Goal: Task Accomplishment & Management: Complete application form

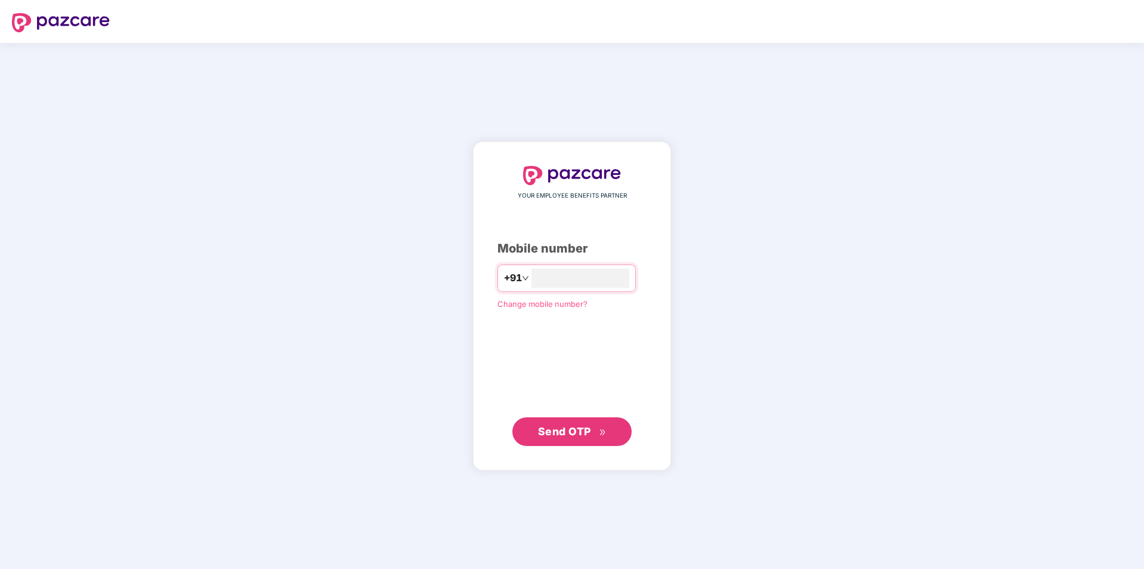
type input "**********"
click at [558, 428] on span "Send OTP" at bounding box center [564, 431] width 53 height 13
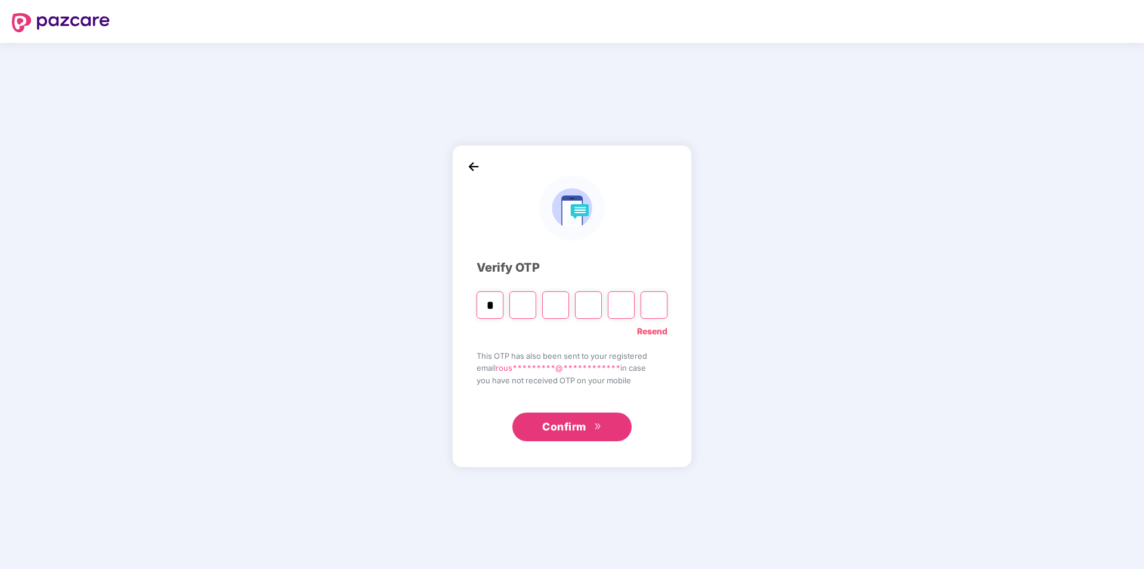
type input "*"
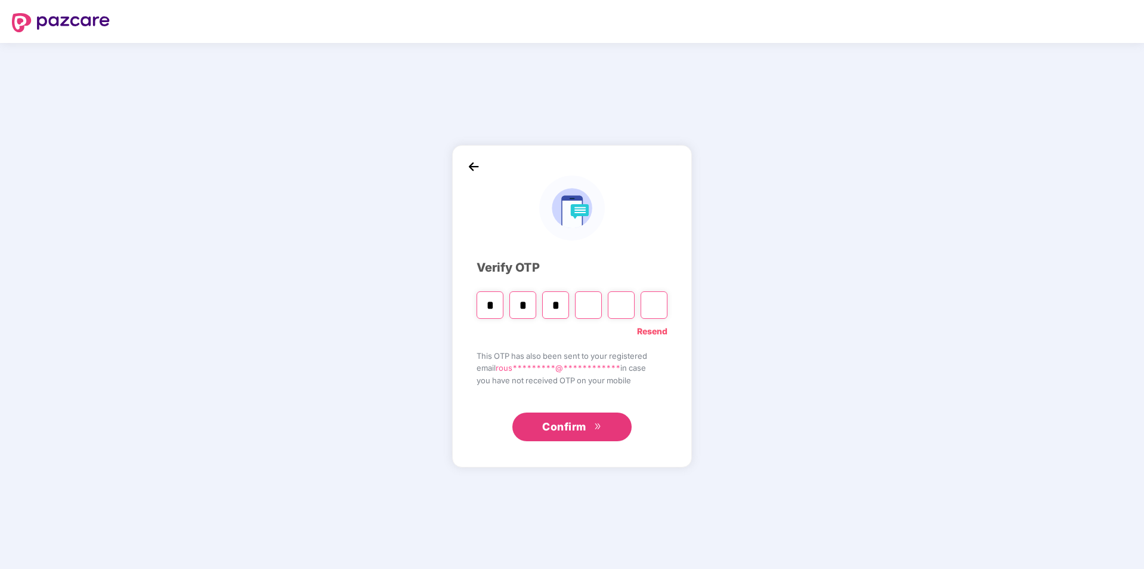
type input "*"
click at [570, 426] on span "Confirm" at bounding box center [564, 426] width 44 height 17
click at [654, 308] on input "Digit 6" at bounding box center [654, 304] width 27 height 27
type input "*"
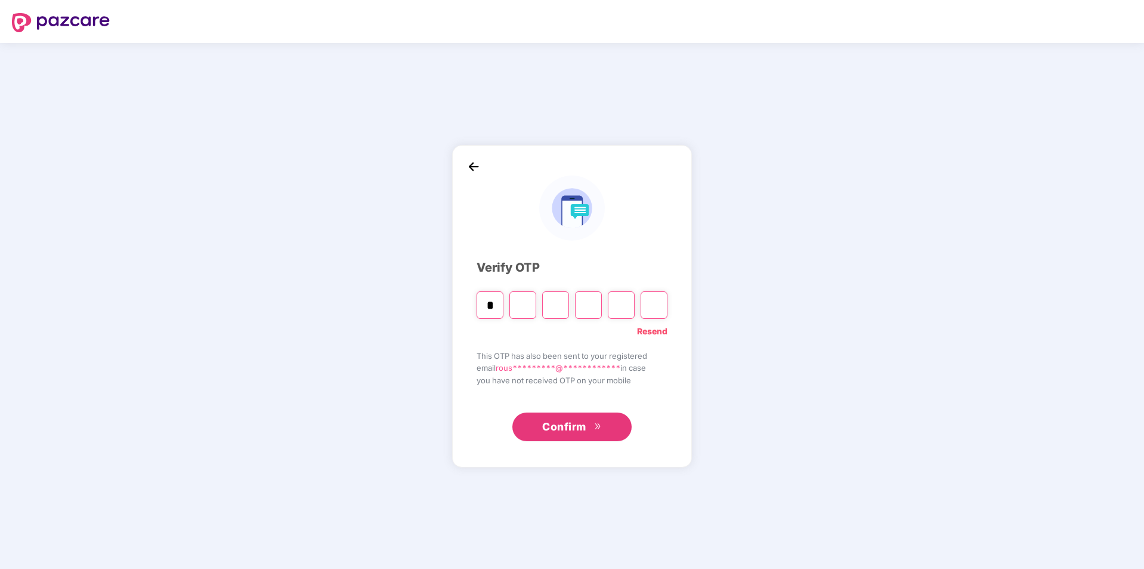
type input "*"
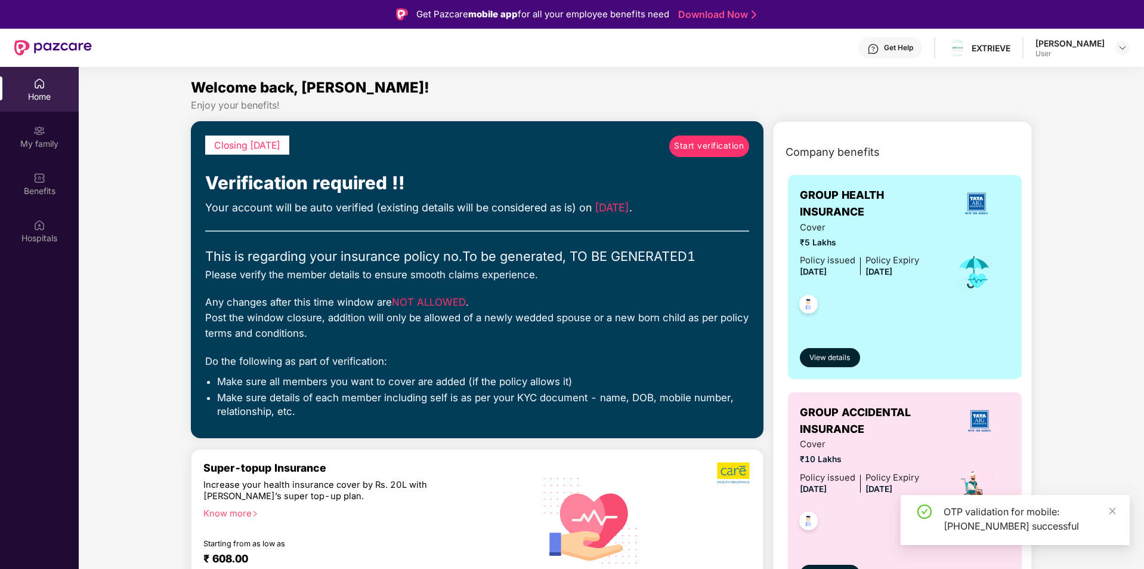
click at [697, 143] on span "Start verification" at bounding box center [709, 146] width 70 height 13
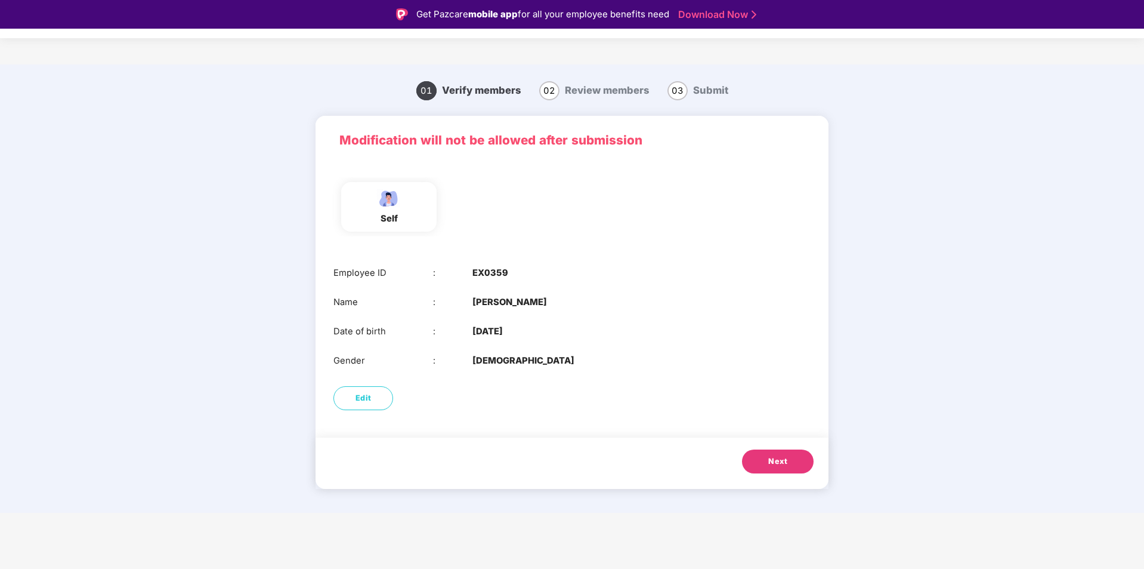
click at [764, 462] on button "Next" at bounding box center [778, 461] width 72 height 24
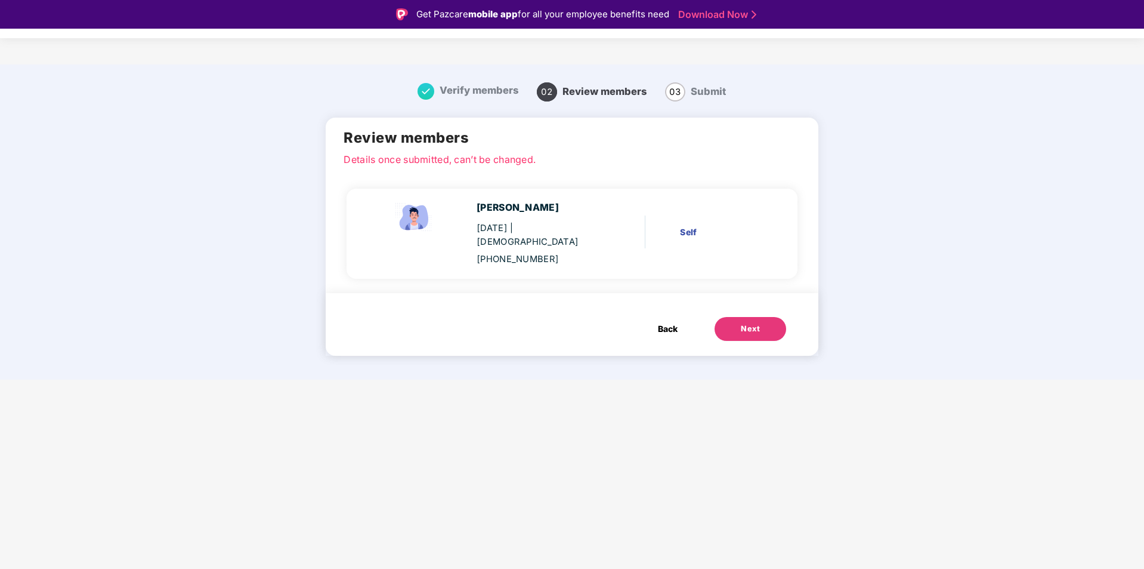
scroll to position [29, 0]
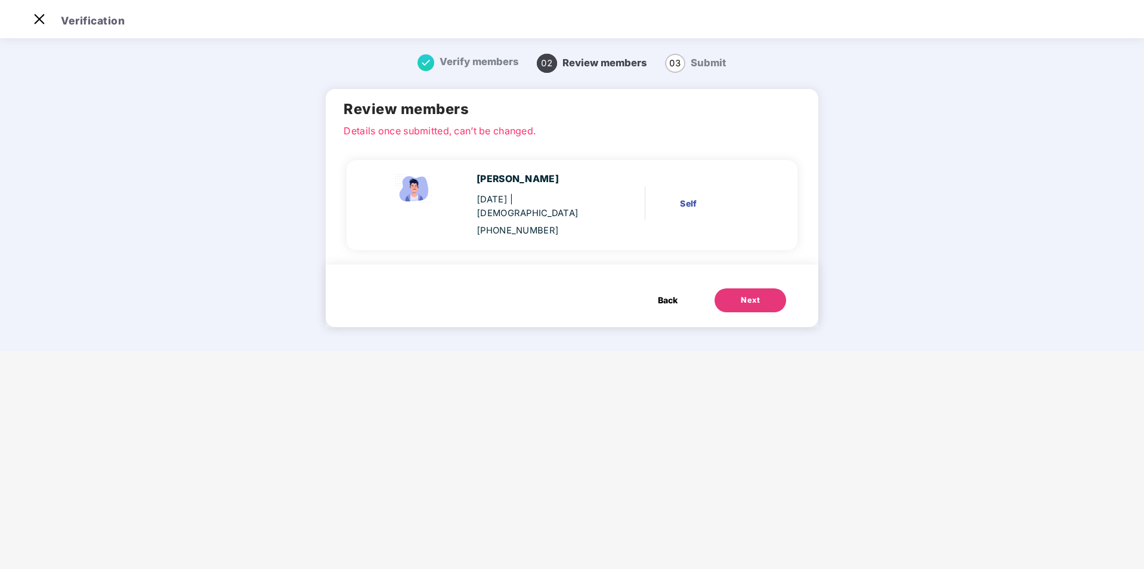
click at [724, 288] on button "Next" at bounding box center [751, 300] width 72 height 24
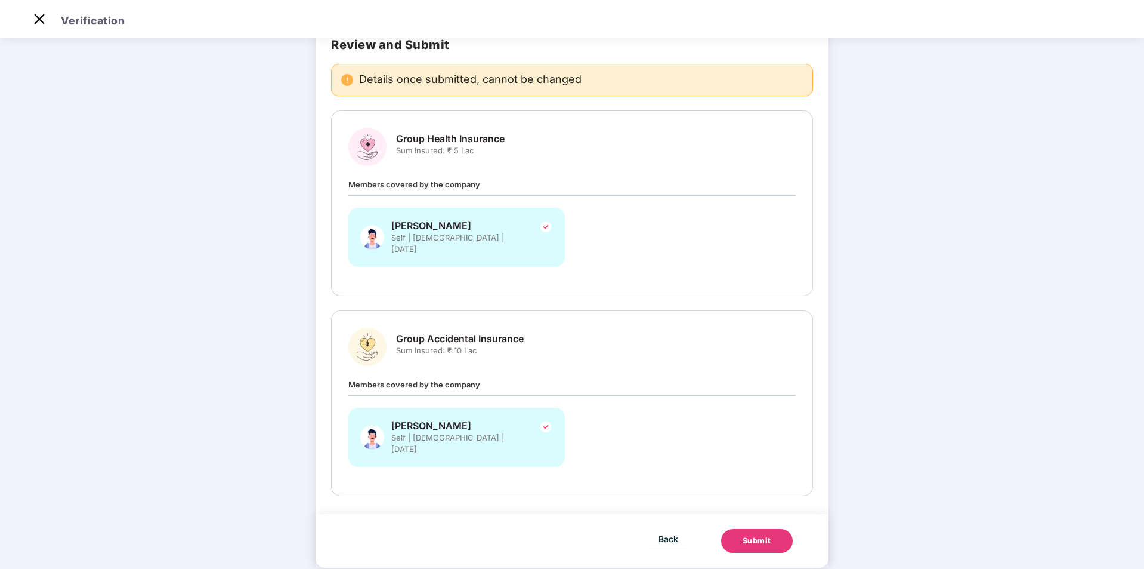
scroll to position [0, 0]
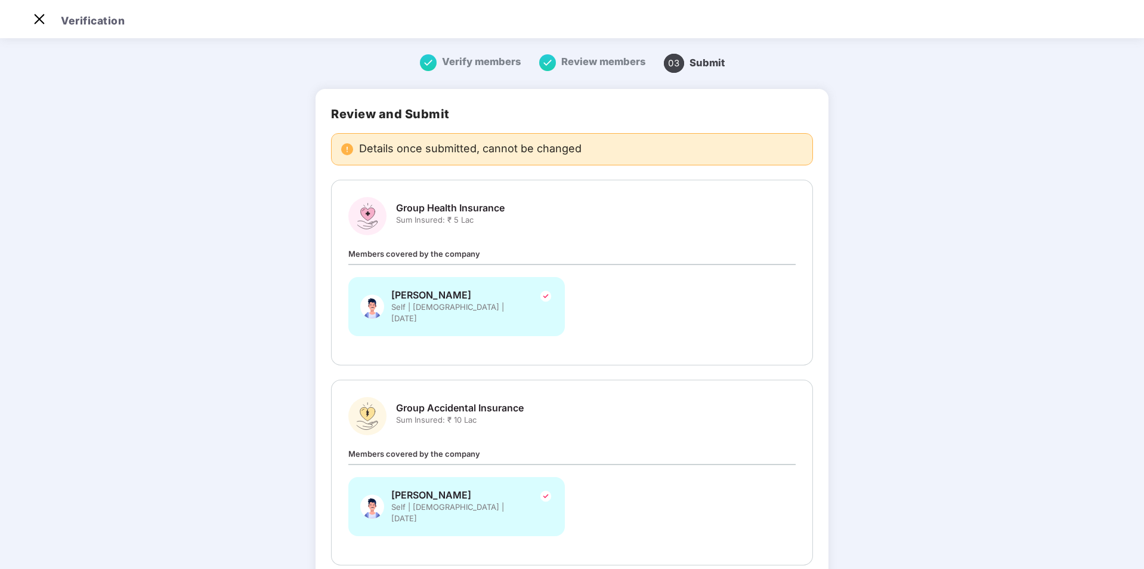
click at [465, 256] on span "Members covered by the company" at bounding box center [414, 254] width 132 height 10
click at [490, 259] on div "Members covered by the company [PERSON_NAME] Self | [DEMOGRAPHIC_DATA] | [DATE]" at bounding box center [571, 297] width 447 height 101
click at [505, 302] on div "[PERSON_NAME] Self | [DEMOGRAPHIC_DATA] | [DATE]" at bounding box center [456, 306] width 217 height 59
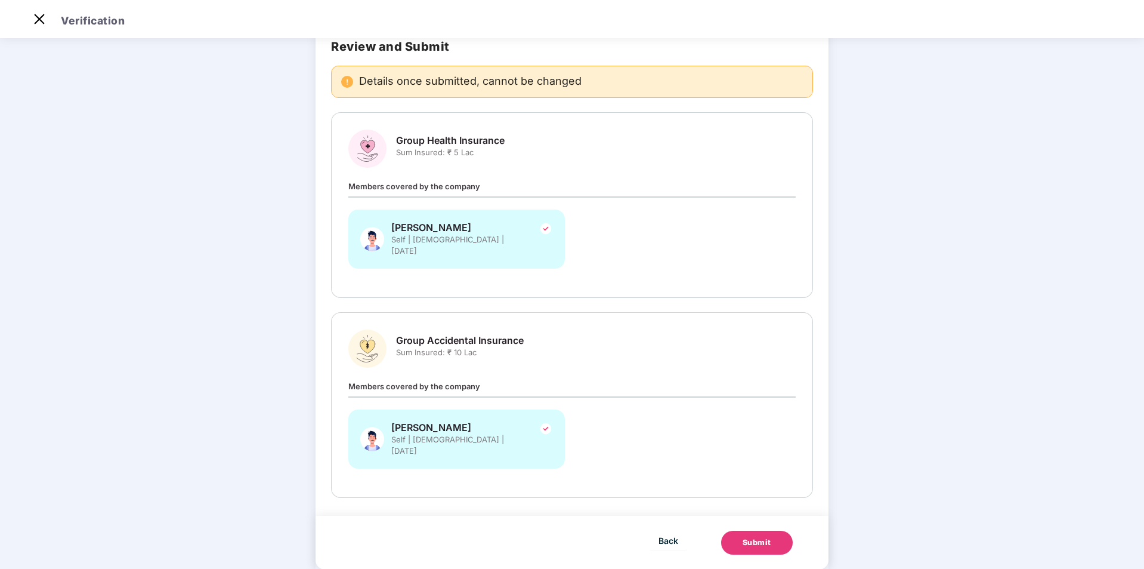
scroll to position [69, 0]
click at [591, 255] on div "[PERSON_NAME] Self | [DEMOGRAPHIC_DATA] | [DATE]" at bounding box center [572, 243] width 462 height 71
click at [550, 264] on div "[PERSON_NAME] Self | [DEMOGRAPHIC_DATA] | [DATE]" at bounding box center [456, 243] width 231 height 71
click at [519, 245] on div "[PERSON_NAME] Self | [DEMOGRAPHIC_DATA] | [DATE]" at bounding box center [456, 237] width 217 height 59
click at [761, 535] on div "Submit" at bounding box center [757, 541] width 29 height 12
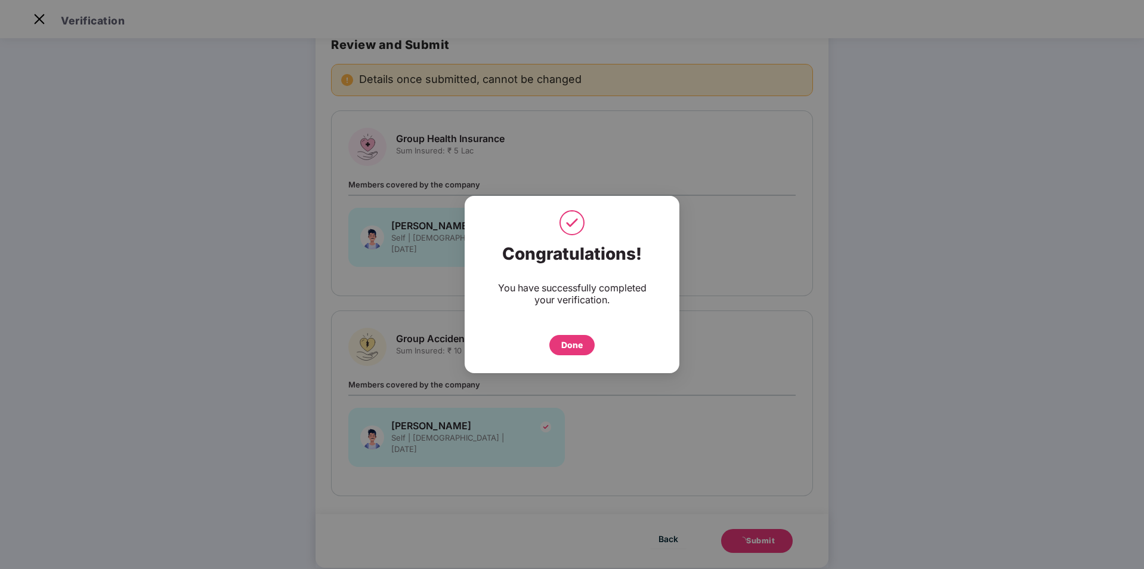
click at [582, 341] on div "Done" at bounding box center [571, 344] width 21 height 13
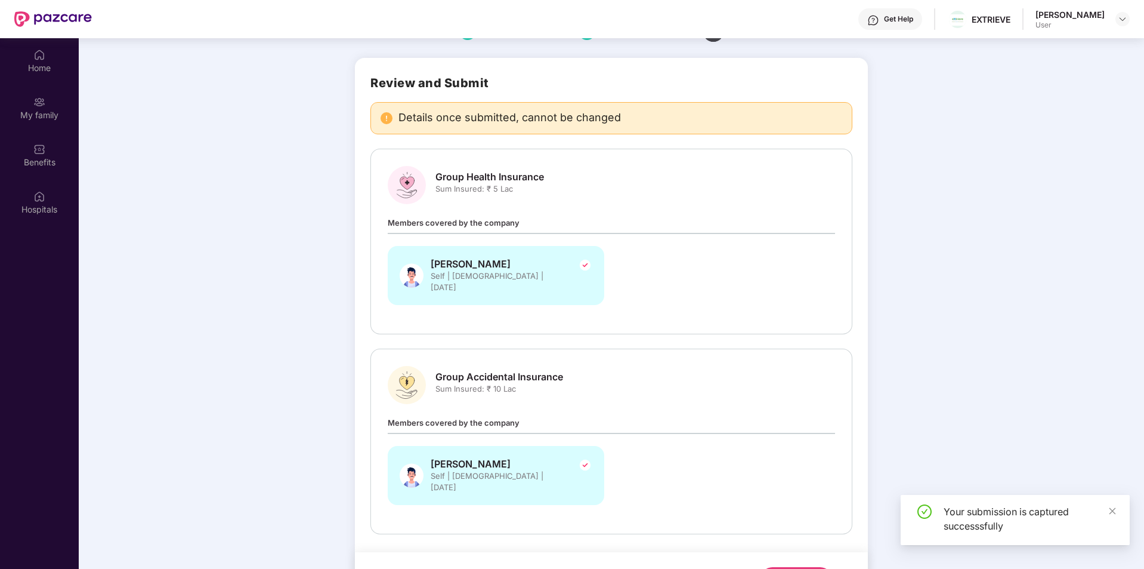
scroll to position [67, 0]
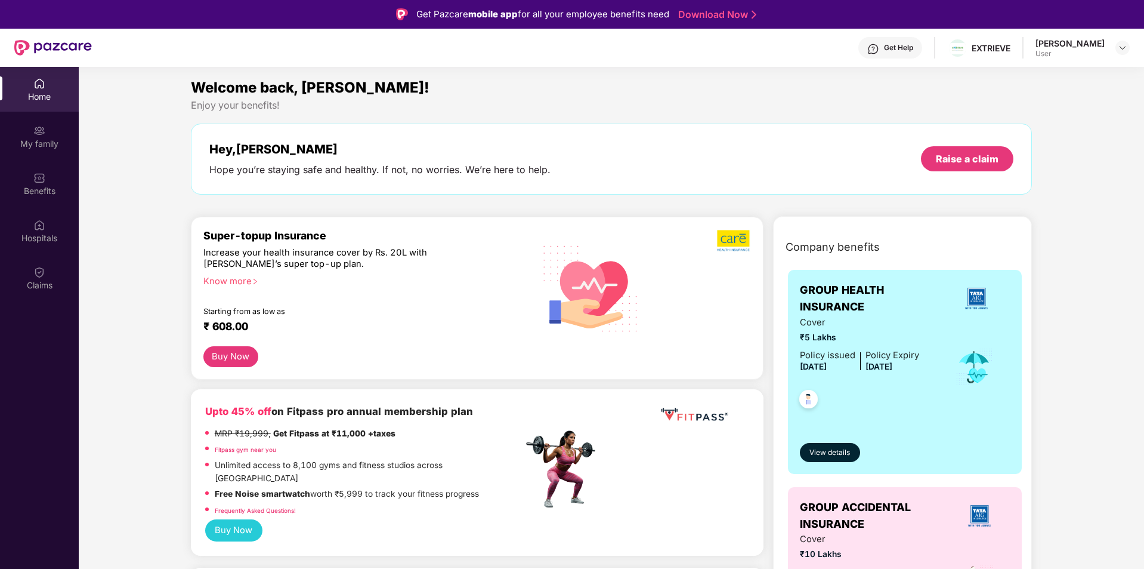
click at [1066, 46] on div "[PERSON_NAME]" at bounding box center [1070, 43] width 69 height 11
click at [1105, 47] on div "[PERSON_NAME] User" at bounding box center [1083, 48] width 94 height 21
click at [1128, 50] on div at bounding box center [1123, 48] width 14 height 14
click at [1008, 46] on div "EXTRIEVE" at bounding box center [991, 47] width 39 height 11
click at [973, 54] on div "EXTRIEVE" at bounding box center [978, 48] width 63 height 21
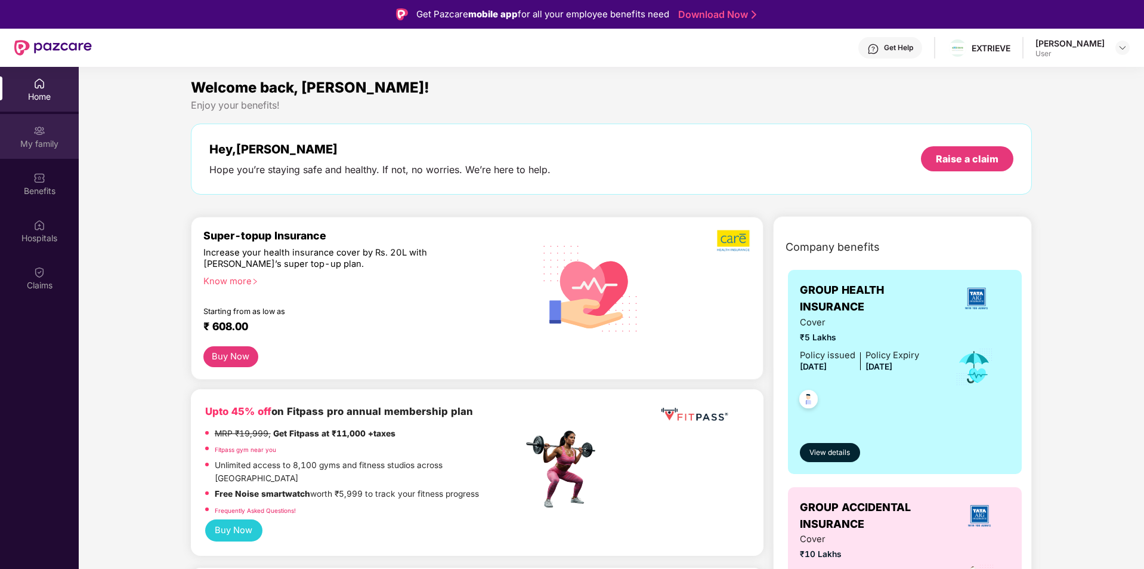
click at [44, 130] on img at bounding box center [39, 131] width 12 height 12
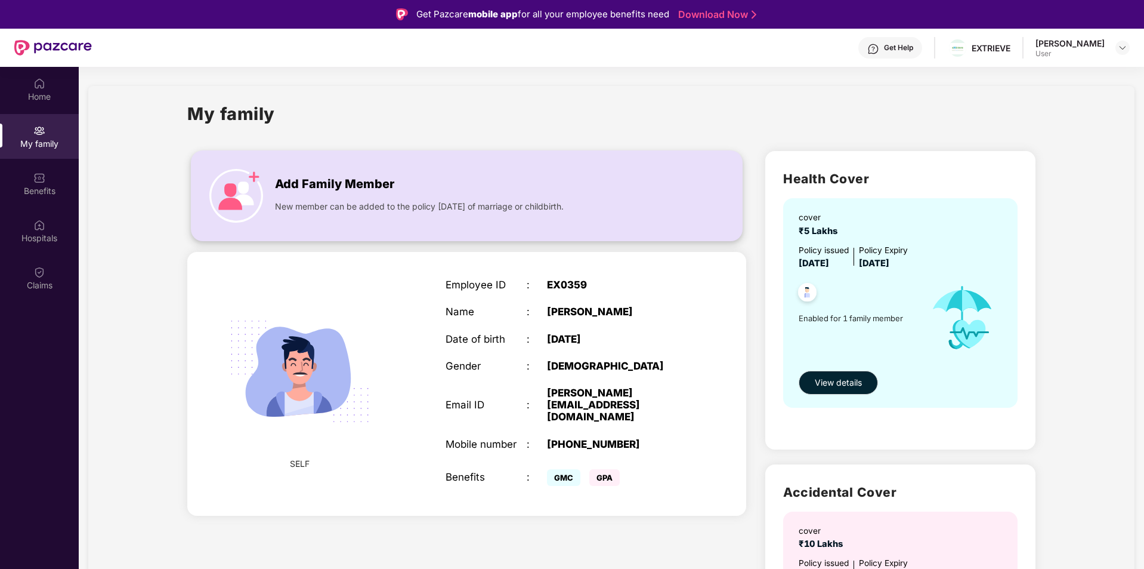
click at [350, 168] on div "Add Family Member New member can be added to the policy [DATE] of marriage or c…" at bounding box center [467, 196] width 551 height 66
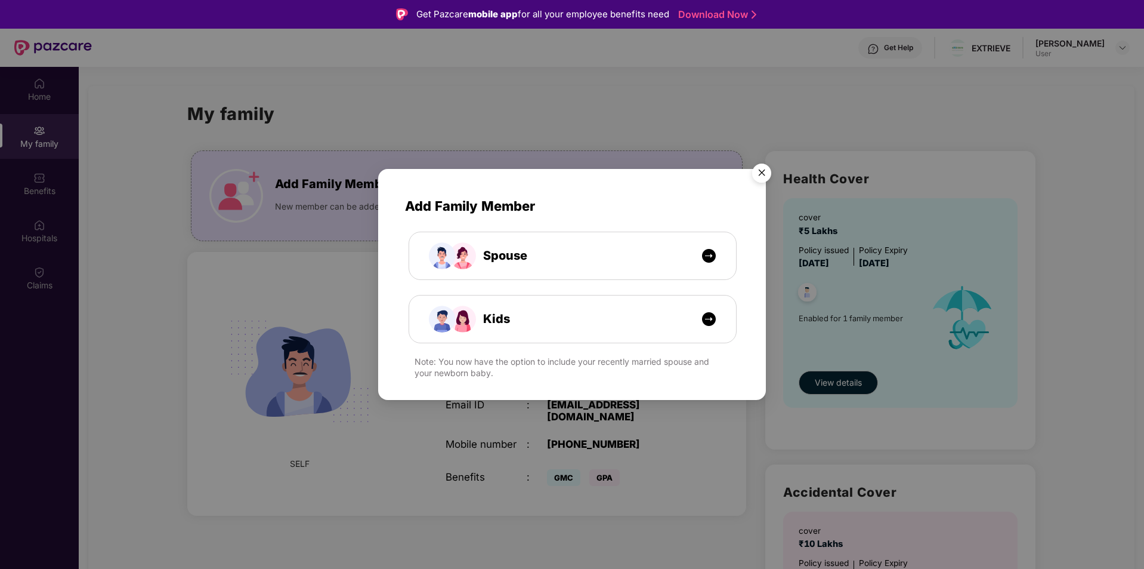
click at [760, 173] on img "Close" at bounding box center [761, 174] width 33 height 33
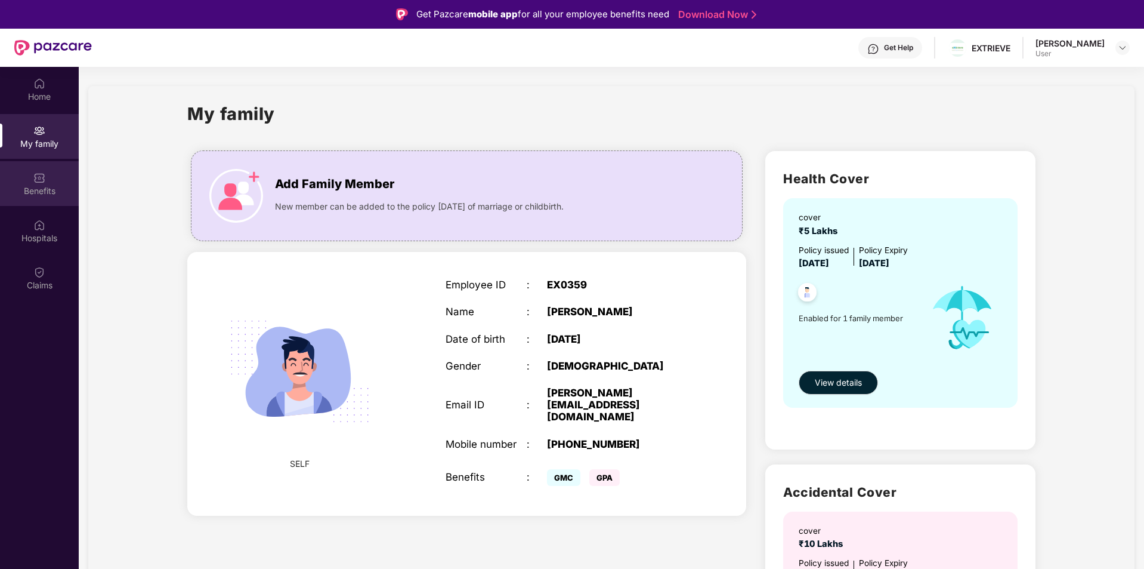
click at [38, 187] on div "Benefits" at bounding box center [39, 191] width 79 height 12
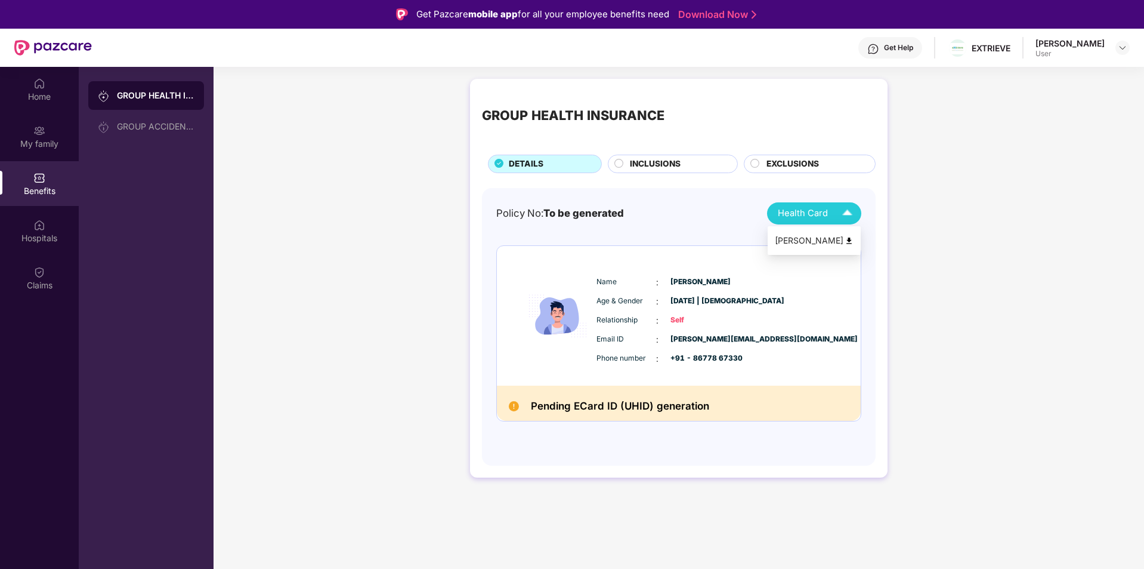
click at [825, 206] on span "Health Card" at bounding box center [803, 213] width 50 height 14
click at [813, 239] on div "[PERSON_NAME]" at bounding box center [814, 240] width 79 height 13
click at [618, 406] on h2 "Pending ECard ID (UHID) generation" at bounding box center [620, 405] width 178 height 17
drag, startPoint x: 580, startPoint y: 402, endPoint x: 702, endPoint y: 419, distance: 122.9
click at [702, 419] on div "Pending ECard ID (UHID) generation" at bounding box center [679, 402] width 364 height 35
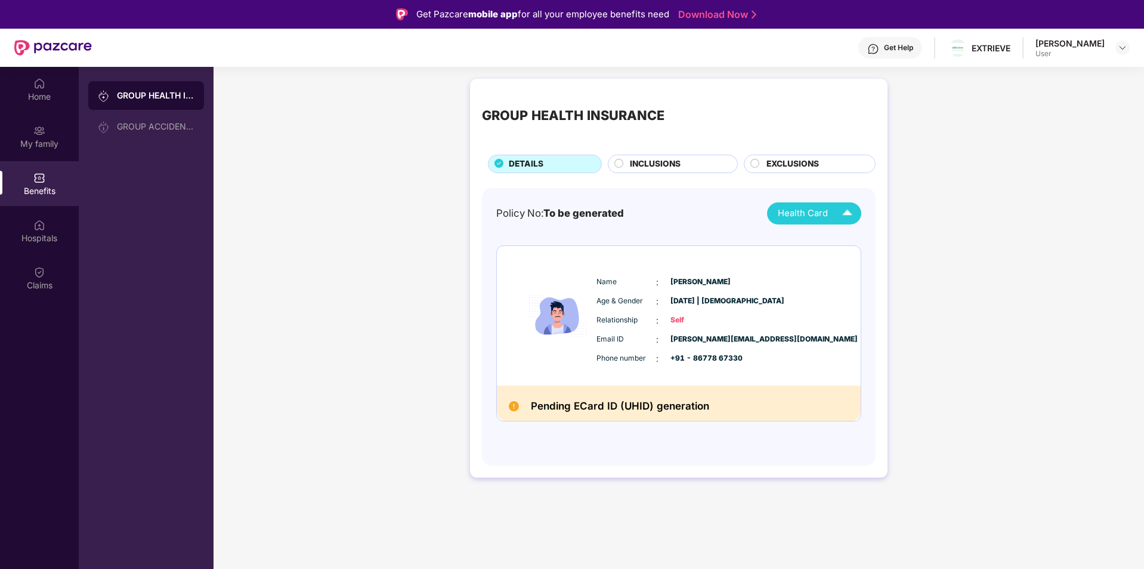
click at [711, 413] on div "Pending ECard ID (UHID) generation" at bounding box center [679, 402] width 364 height 35
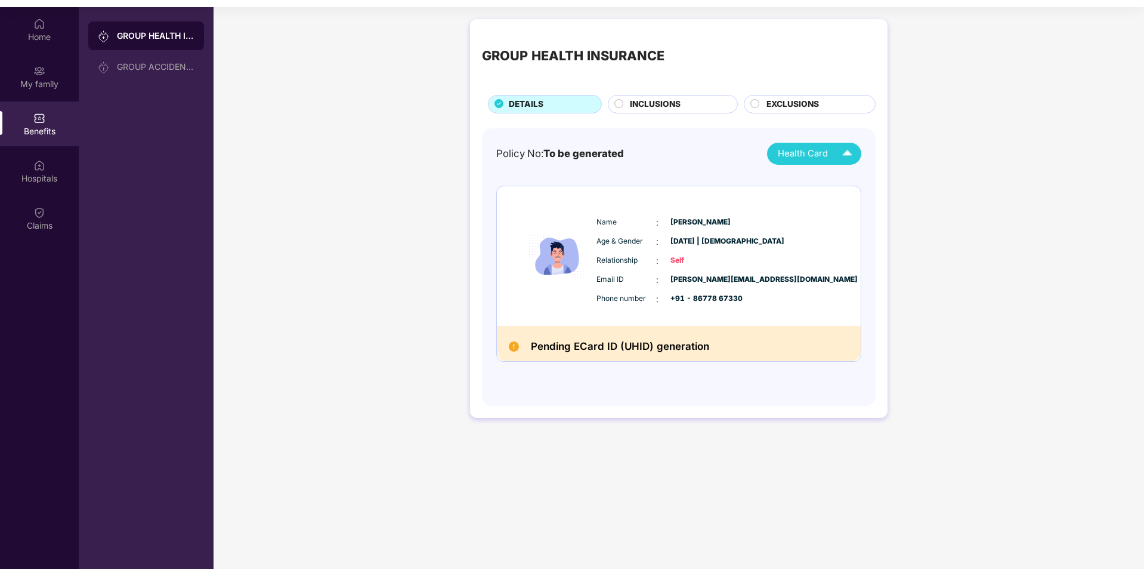
click at [672, 101] on span "INCLUSIONS" at bounding box center [655, 104] width 51 height 13
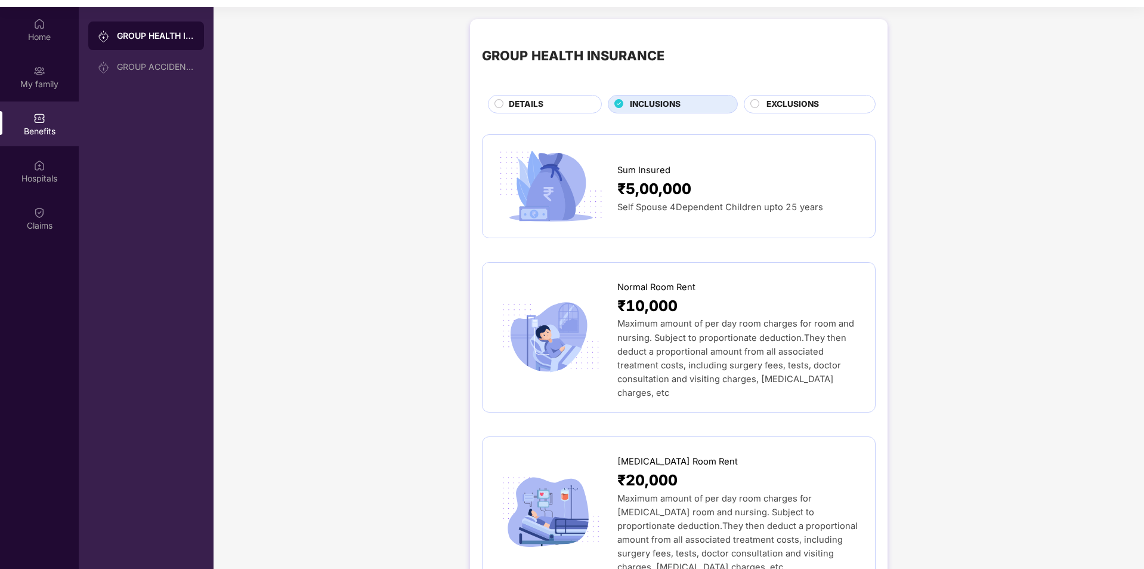
click at [799, 99] on span "EXCLUSIONS" at bounding box center [793, 104] width 53 height 13
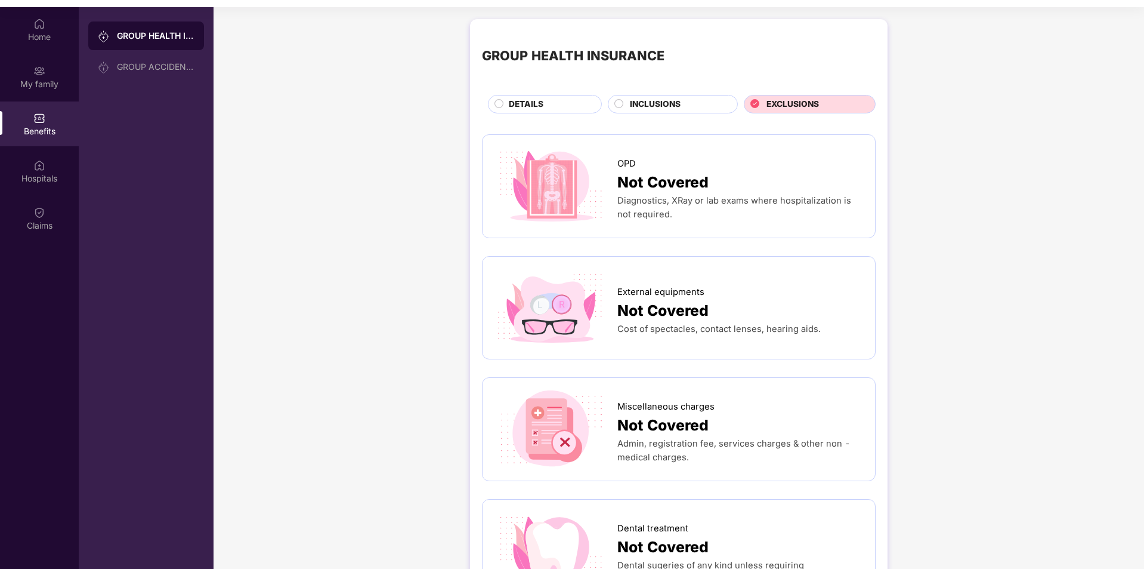
click at [550, 103] on div "DETAILS" at bounding box center [549, 105] width 92 height 15
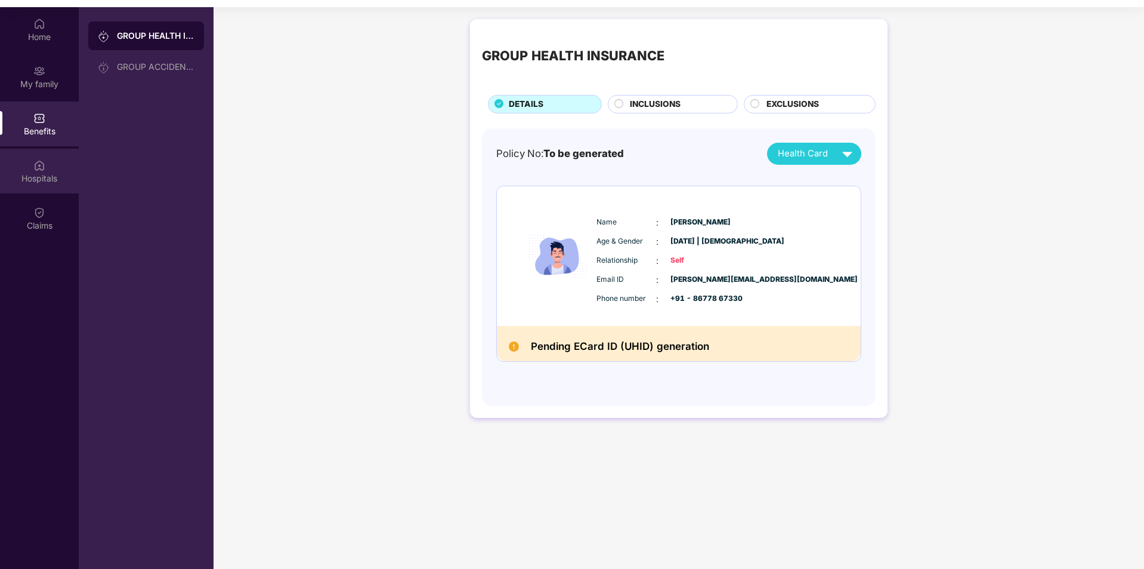
click at [23, 167] on div "Hospitals" at bounding box center [39, 171] width 79 height 45
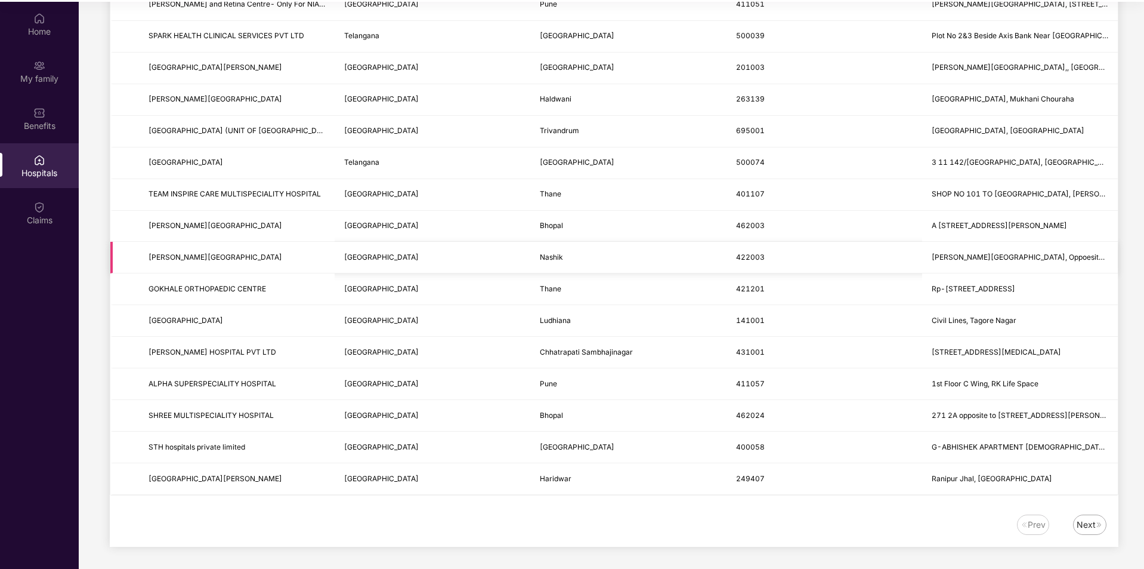
scroll to position [67, 0]
click at [1083, 520] on div "Next" at bounding box center [1086, 522] width 19 height 13
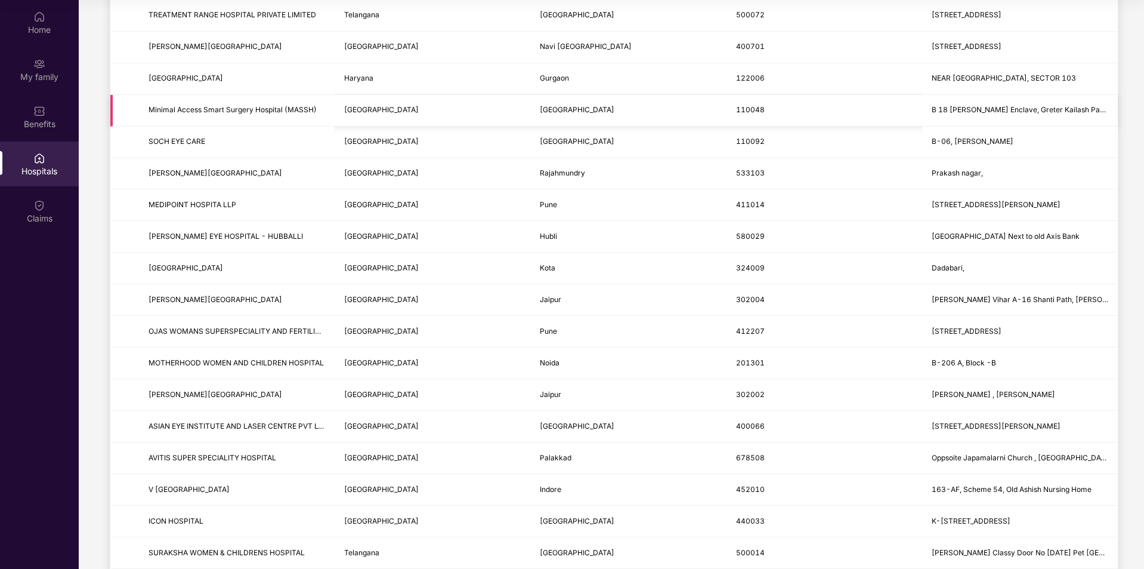
scroll to position [499, 0]
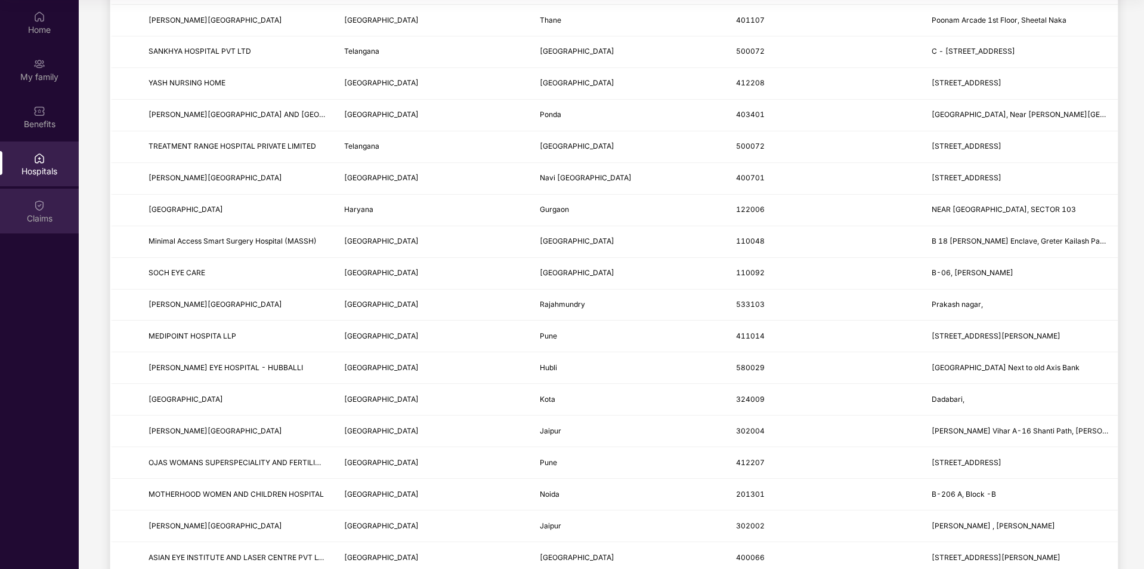
click at [42, 198] on div at bounding box center [39, 204] width 12 height 12
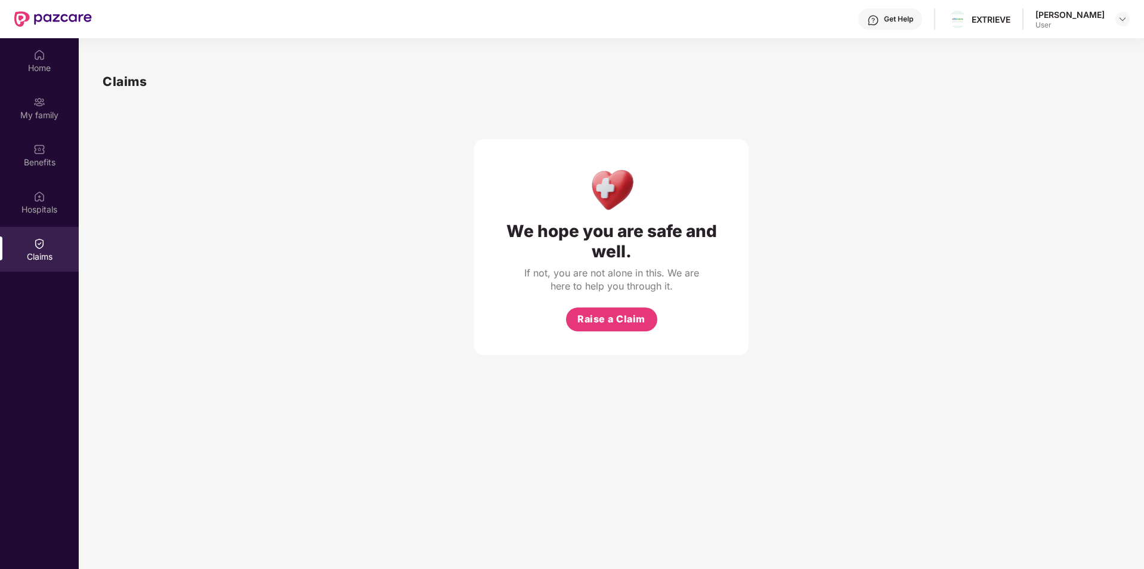
scroll to position [7, 0]
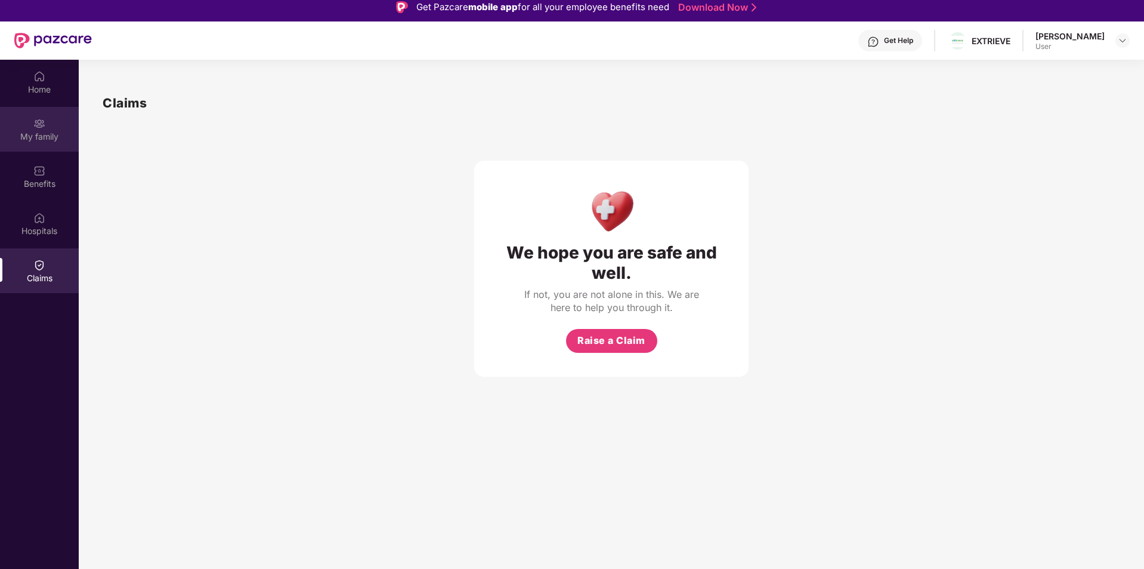
click at [51, 126] on div "My family" at bounding box center [39, 129] width 79 height 45
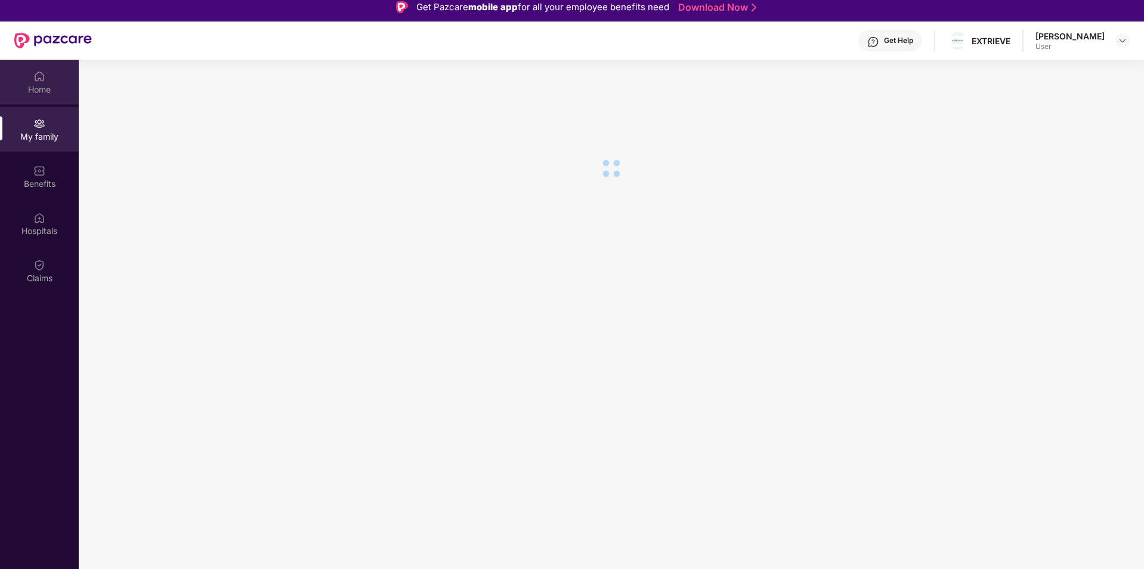
click at [41, 82] on div "Home" at bounding box center [39, 82] width 79 height 45
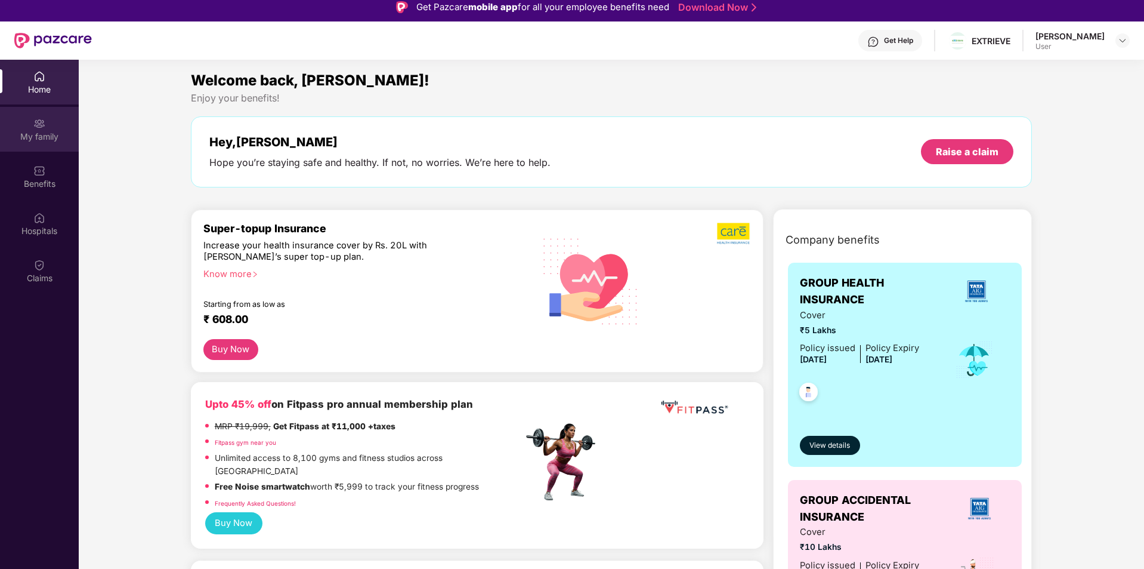
click at [35, 135] on div "My family" at bounding box center [39, 137] width 79 height 12
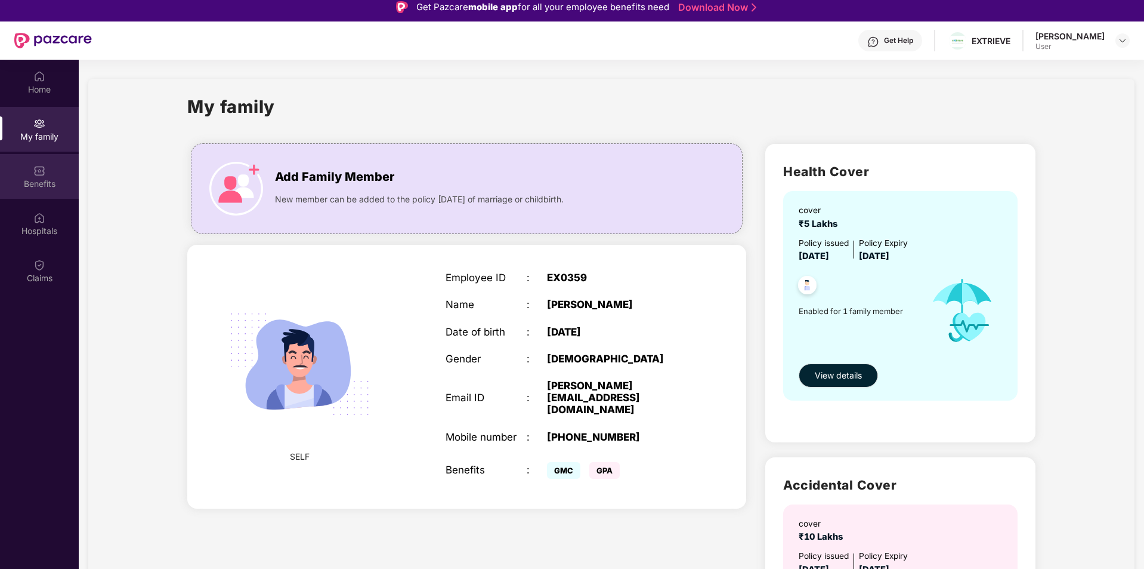
click at [33, 171] on img at bounding box center [39, 171] width 12 height 12
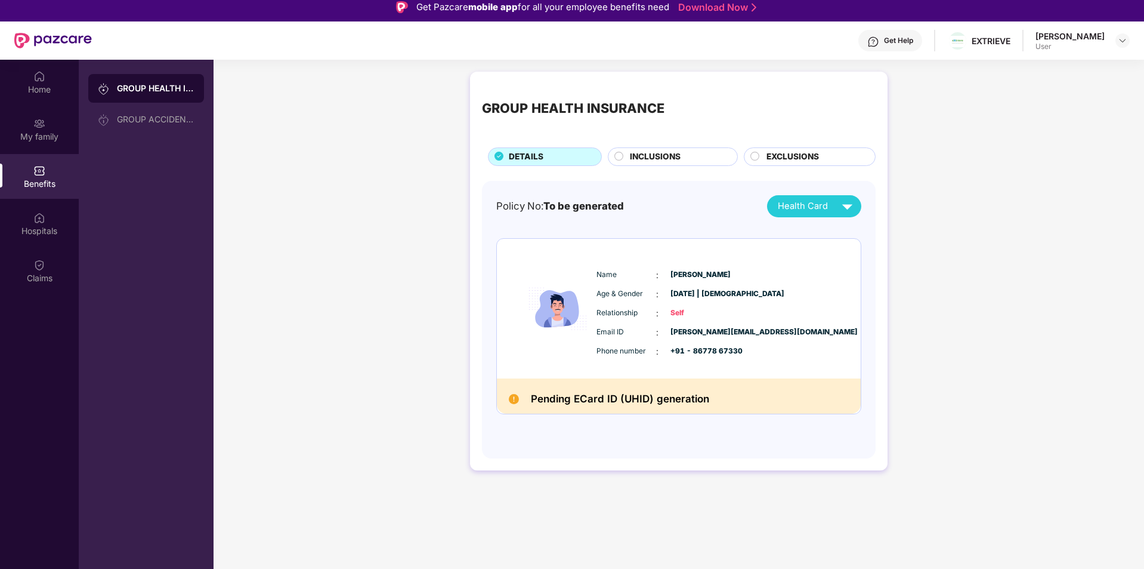
click at [606, 405] on h2 "Pending ECard ID (UHID) generation" at bounding box center [620, 398] width 178 height 17
click at [802, 202] on span "Health Card" at bounding box center [803, 206] width 50 height 14
click at [672, 155] on span "INCLUSIONS" at bounding box center [655, 156] width 51 height 13
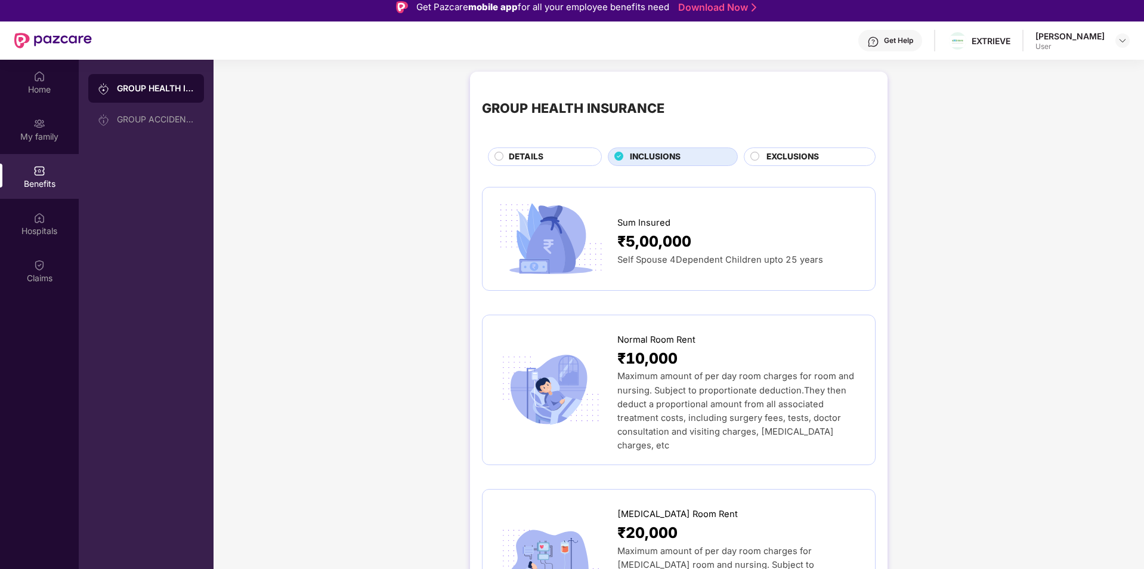
click at [779, 159] on span "EXCLUSIONS" at bounding box center [793, 156] width 53 height 13
